Goal: Check status: Check status

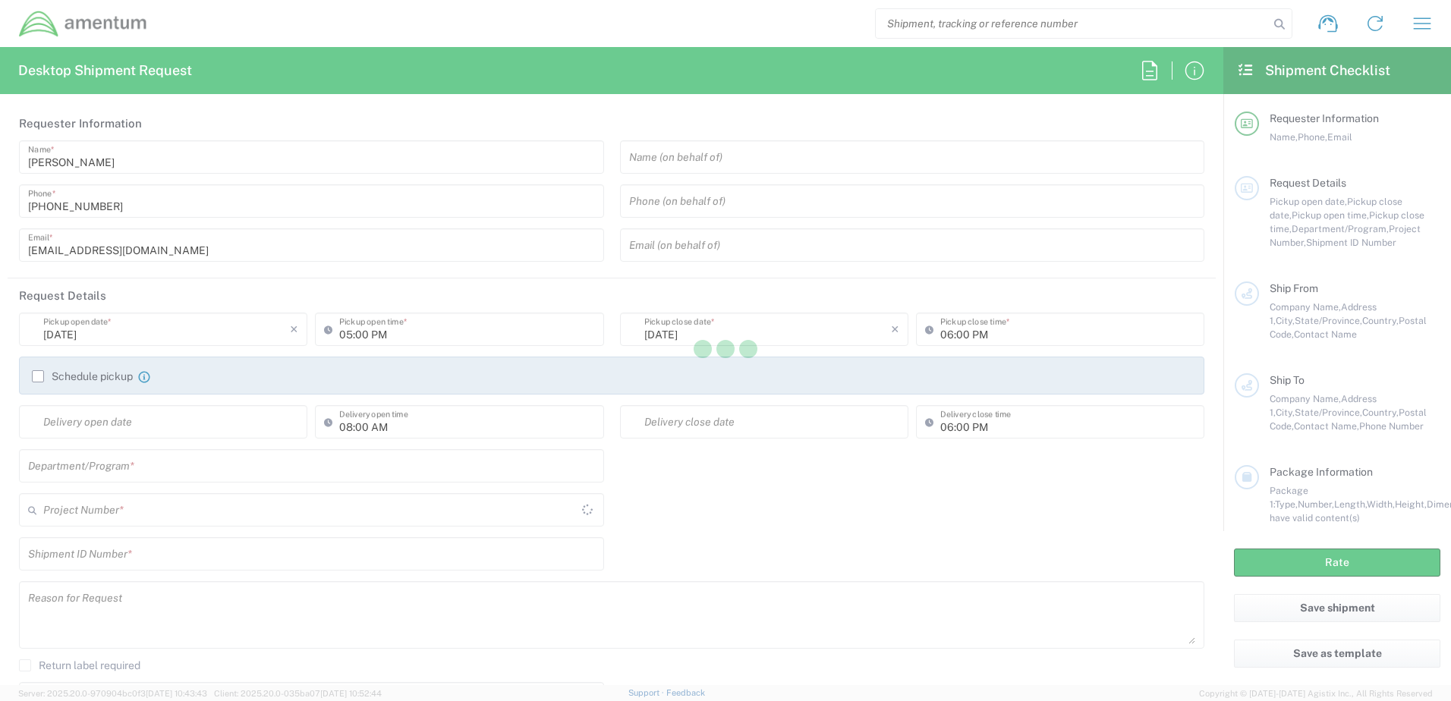
type input "[GEOGRAPHIC_DATA]"
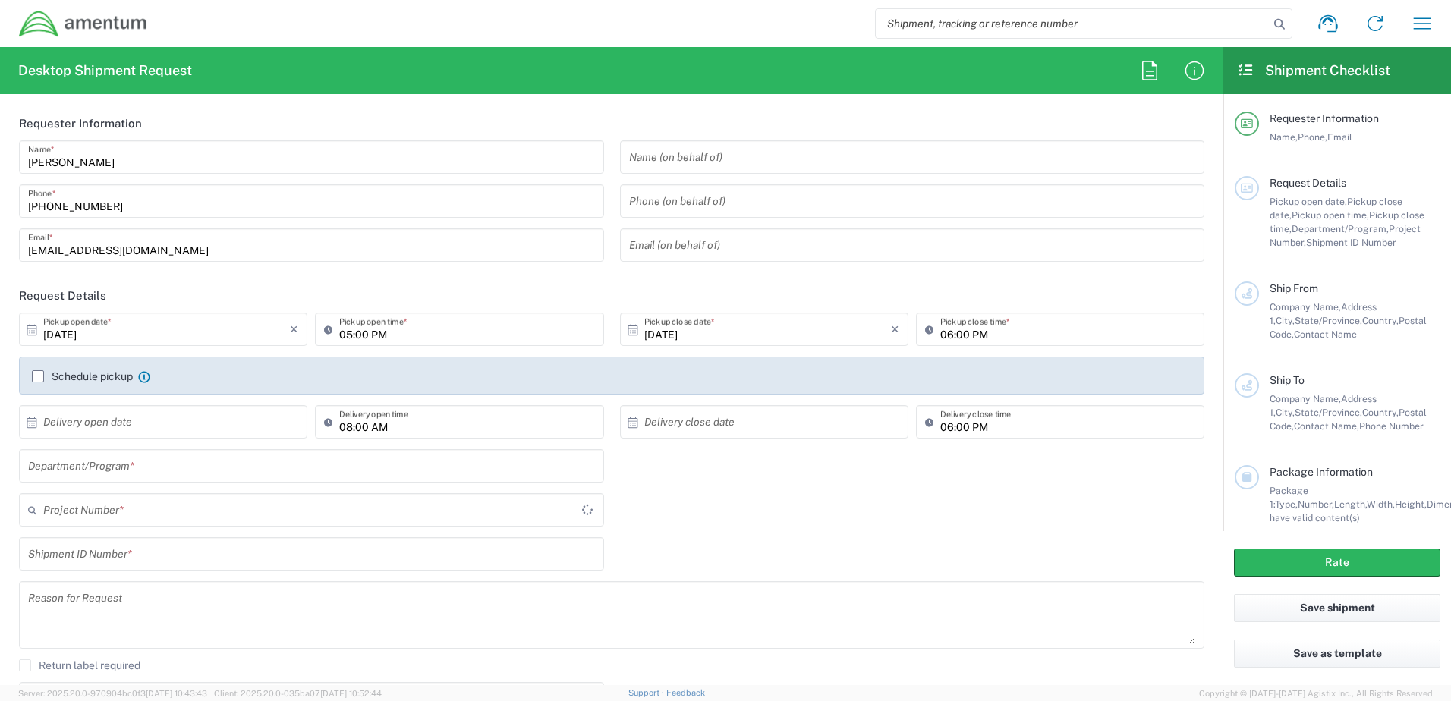
type input "OCCP.705446.FLCVA"
click at [1419, 20] on icon "button" at bounding box center [1422, 23] width 24 height 24
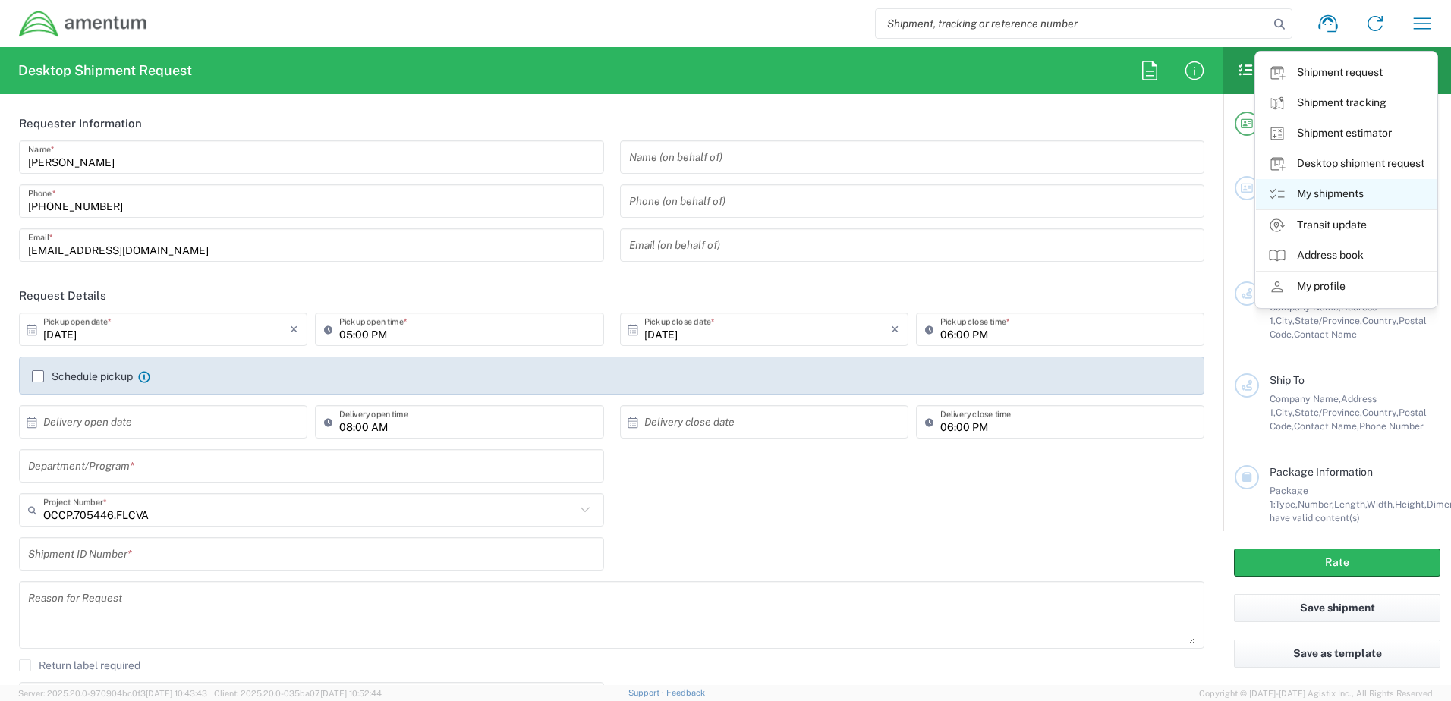
click at [1343, 196] on link "My shipments" at bounding box center [1346, 194] width 181 height 30
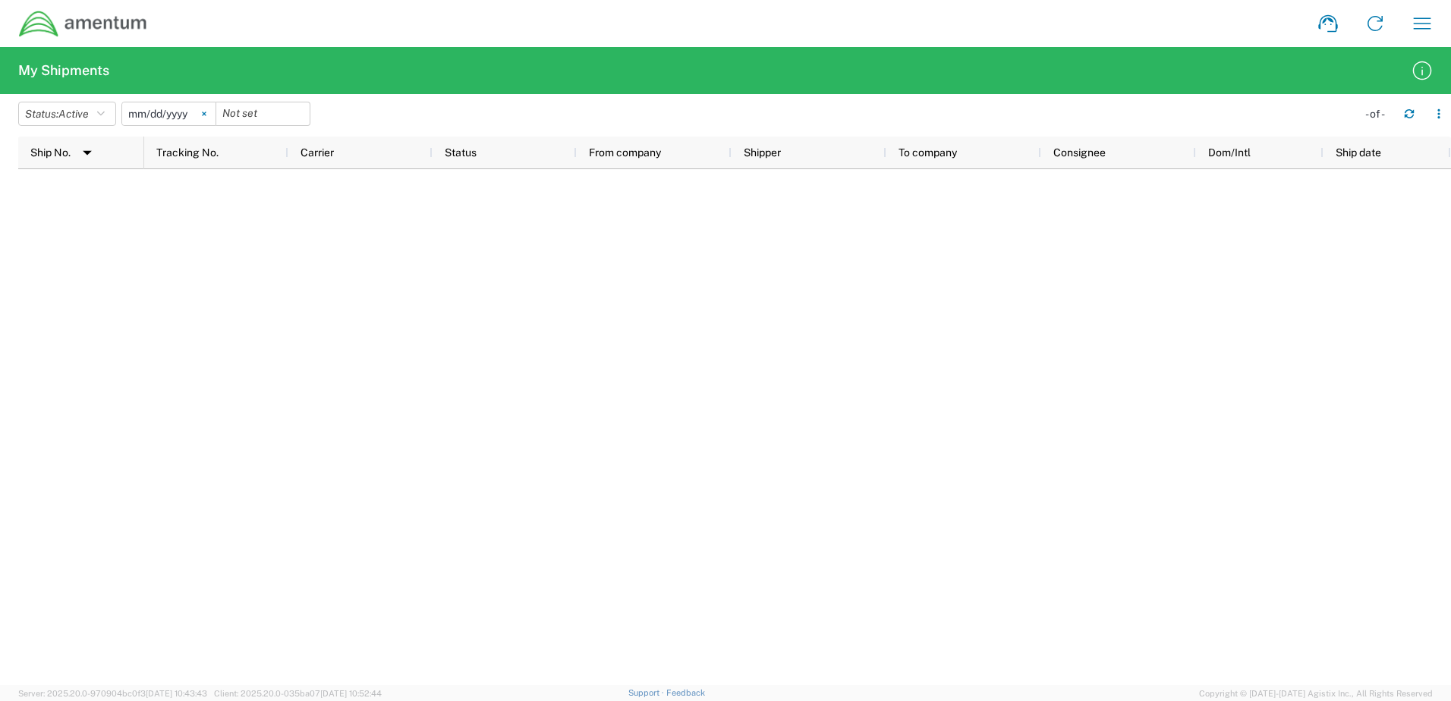
click at [206, 114] on svg-icon at bounding box center [204, 113] width 23 height 23
click at [99, 116] on button "Status: Active" at bounding box center [67, 114] width 98 height 24
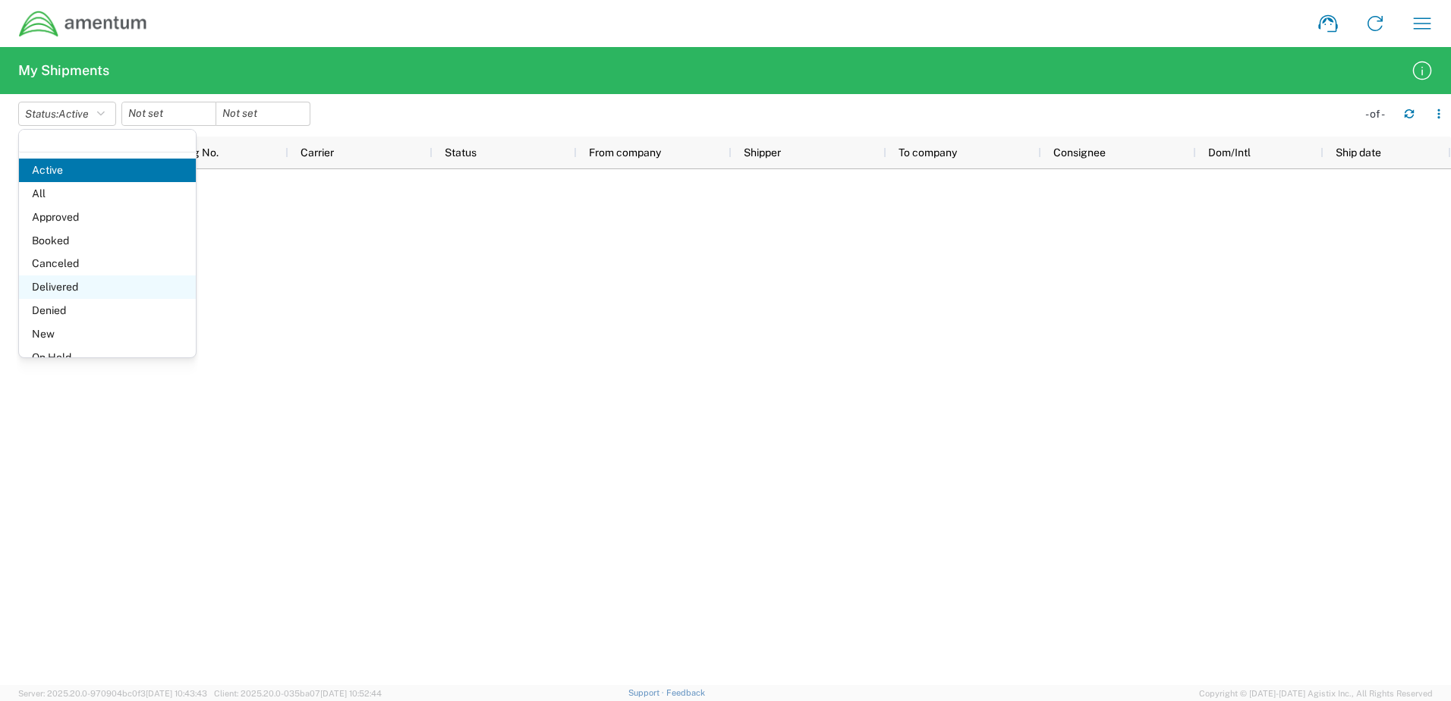
click at [68, 282] on span "Delivered" at bounding box center [107, 287] width 177 height 24
